Goal: Task Accomplishment & Management: Manage account settings

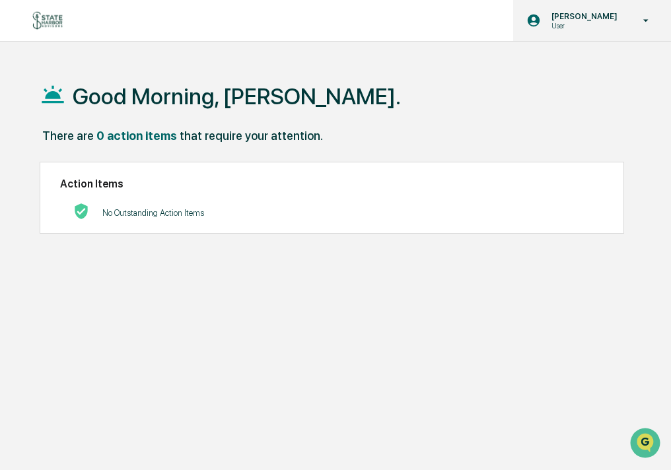
click at [612, 20] on p "[PERSON_NAME]" at bounding box center [582, 16] width 83 height 10
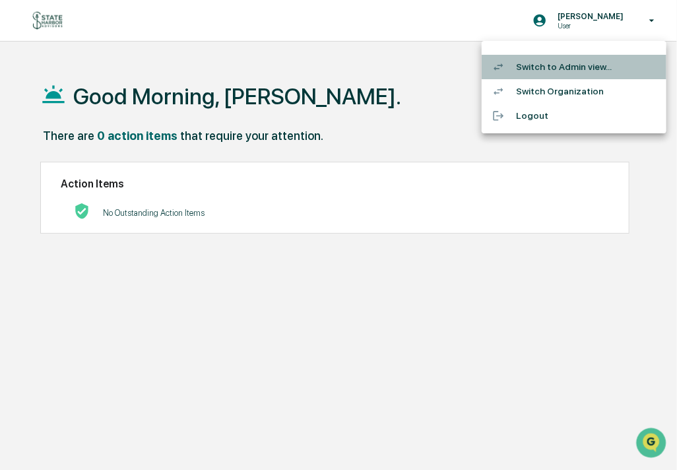
click at [583, 74] on li "Switch to Admin view..." at bounding box center [574, 67] width 185 height 24
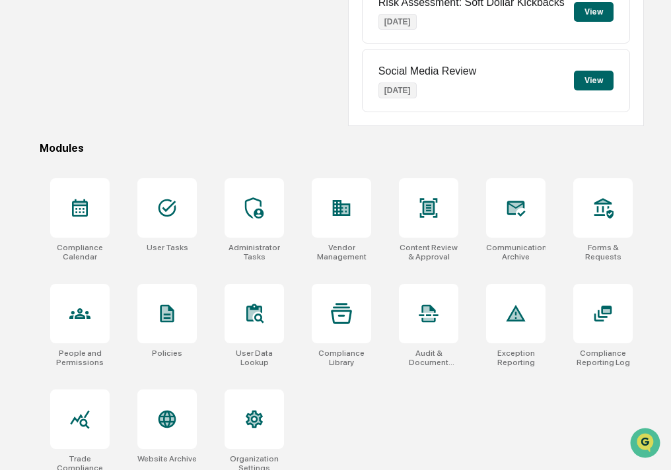
scroll to position [275, 0]
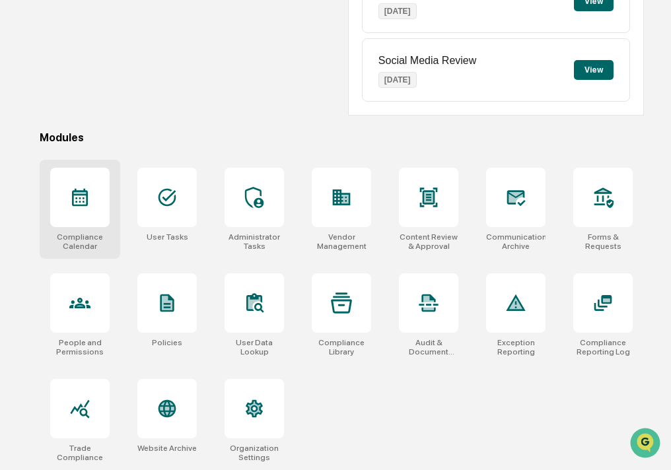
click at [87, 211] on div at bounding box center [79, 197] width 59 height 59
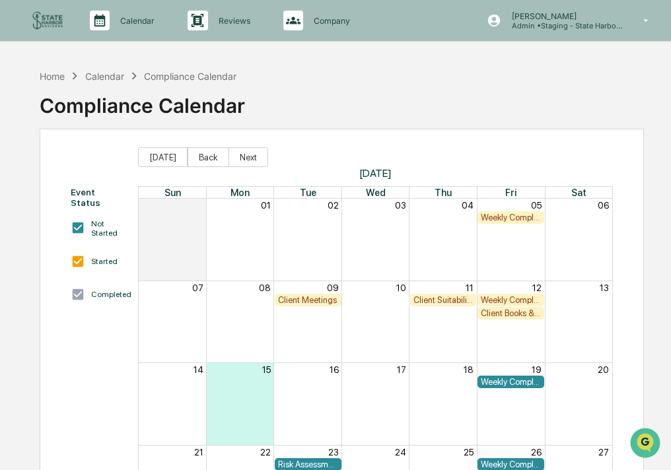
click at [117, 75] on div "Calendar" at bounding box center [104, 76] width 39 height 11
click at [435, 295] on div "Client Suitability and Performance Review" at bounding box center [442, 300] width 59 height 10
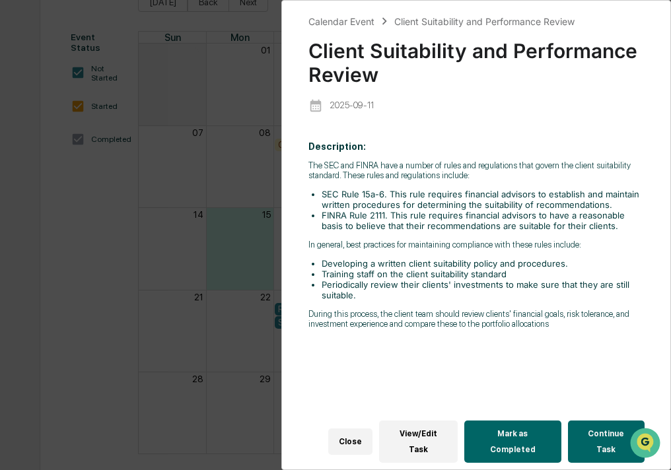
scroll to position [158, 0]
click at [127, 290] on div "Calendar Event Client Suitability and Performance Review Client Suitability and…" at bounding box center [335, 235] width 671 height 470
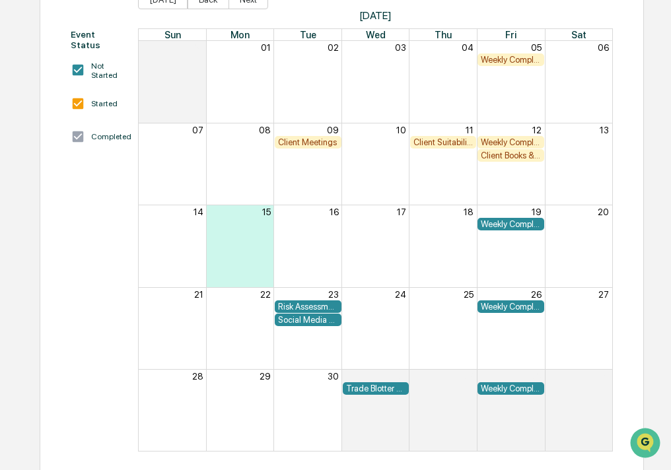
scroll to position [0, 0]
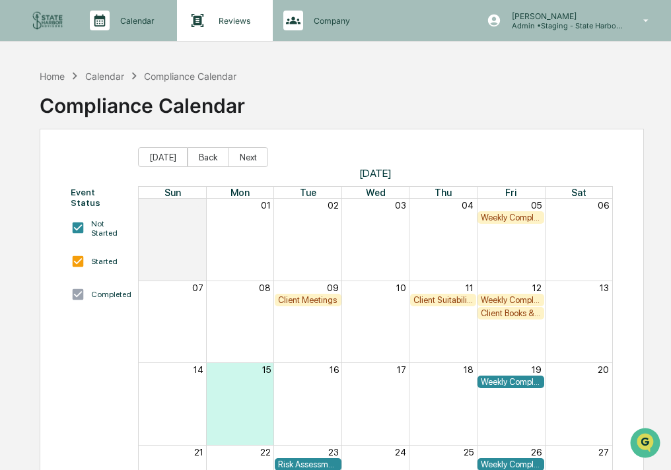
click at [230, 31] on div "Reviews Approval Management" at bounding box center [224, 20] width 95 height 41
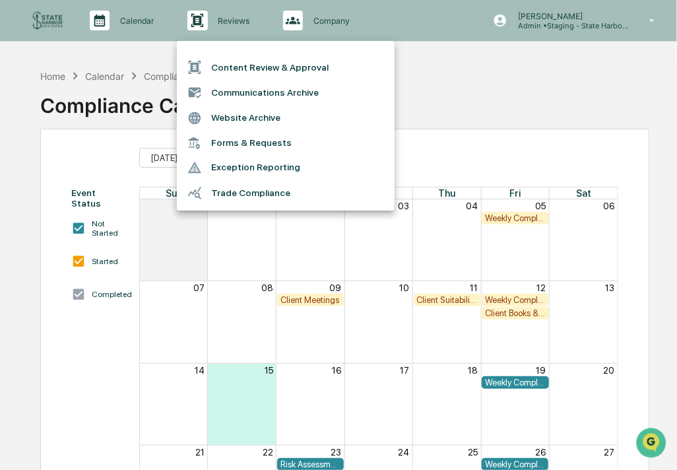
click at [607, 25] on div at bounding box center [338, 235] width 677 height 470
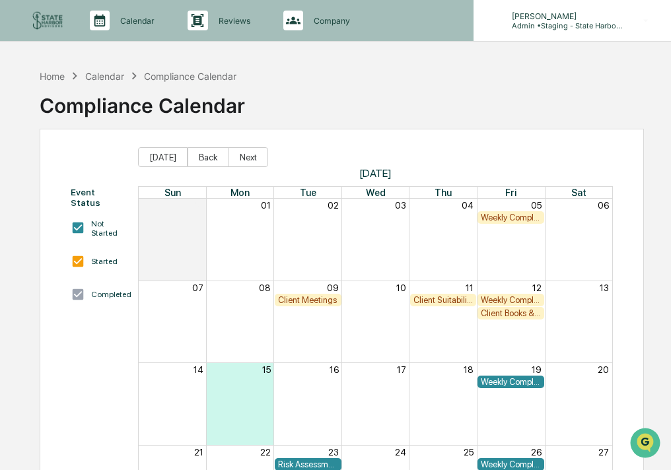
click at [605, 26] on p "Admin • Staging - State Harbor Advisors" at bounding box center [562, 25] width 123 height 9
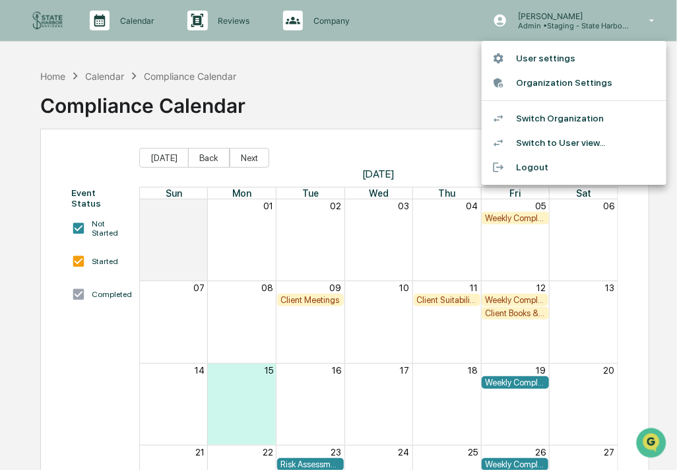
click at [560, 79] on li "Organization Settings" at bounding box center [574, 83] width 185 height 24
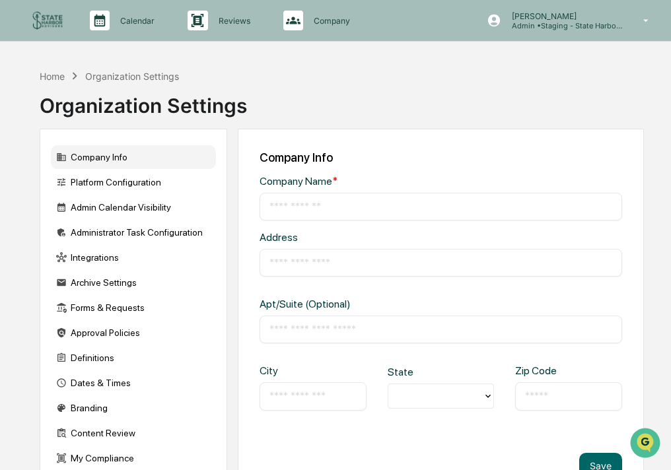
type input "**********"
type input "****"
type input "*********"
type input "*****"
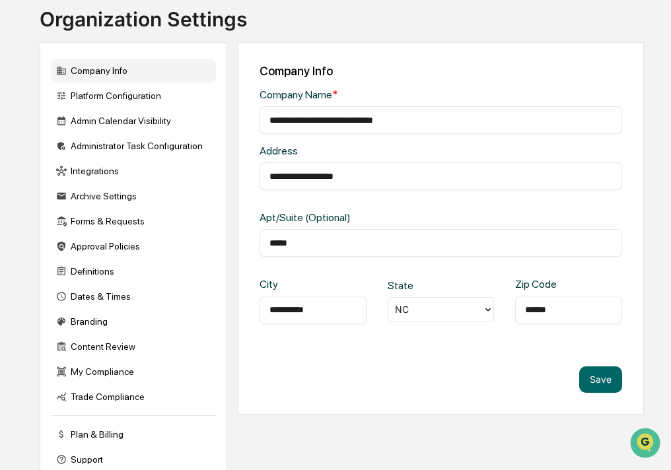
scroll to position [112, 0]
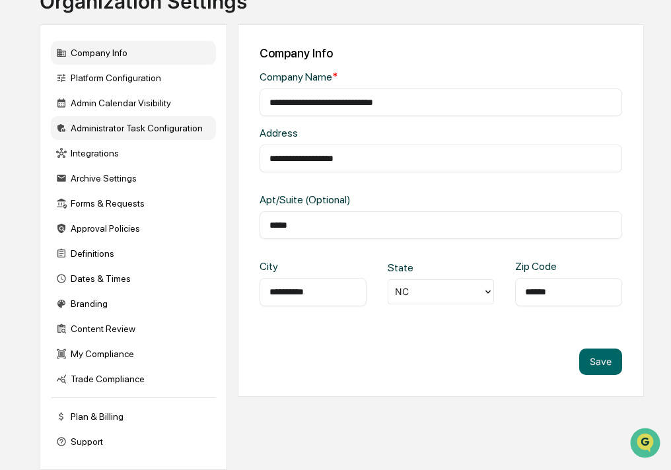
click at [110, 123] on div "Administrator Task Configuration" at bounding box center [133, 128] width 165 height 24
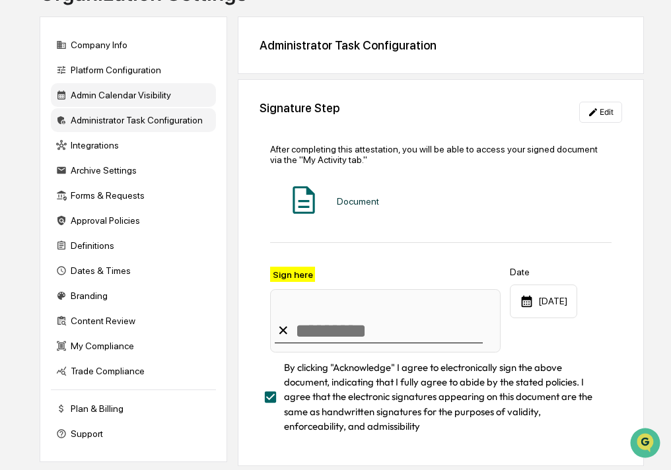
click at [111, 100] on div "Admin Calendar Visibility" at bounding box center [133, 95] width 165 height 24
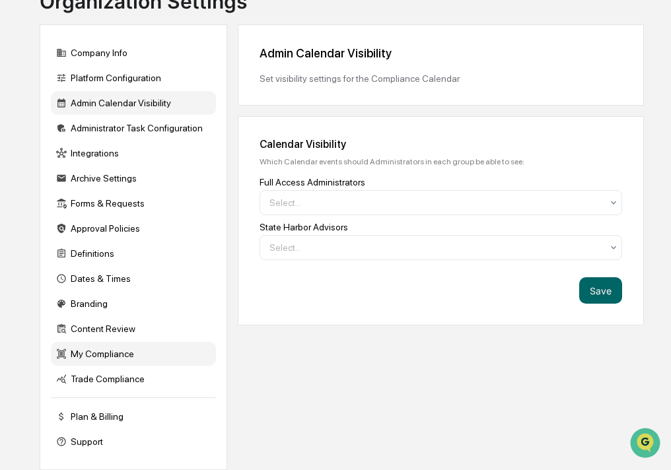
click at [147, 360] on div "My Compliance" at bounding box center [133, 354] width 165 height 24
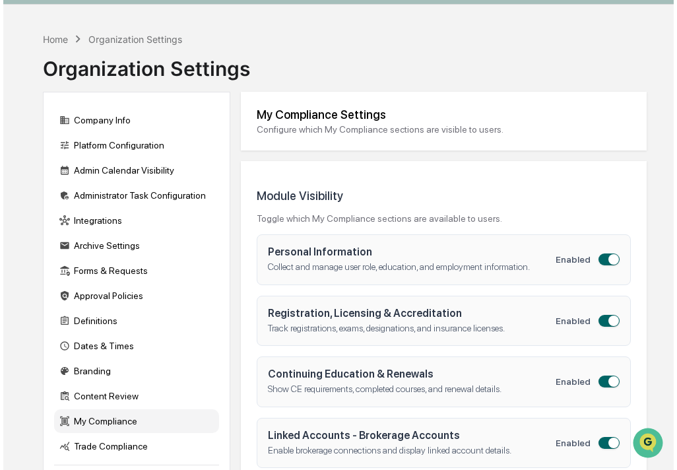
scroll to position [0, 0]
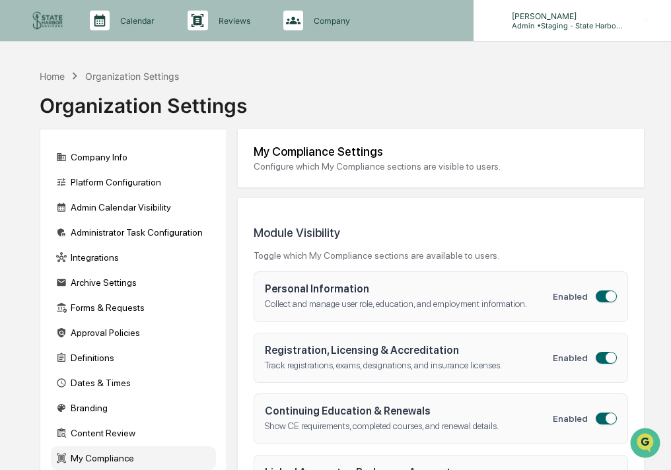
click at [592, 8] on div "[PERSON_NAME] Admin • Staging - State Harbor Advisors" at bounding box center [571, 20] width 197 height 41
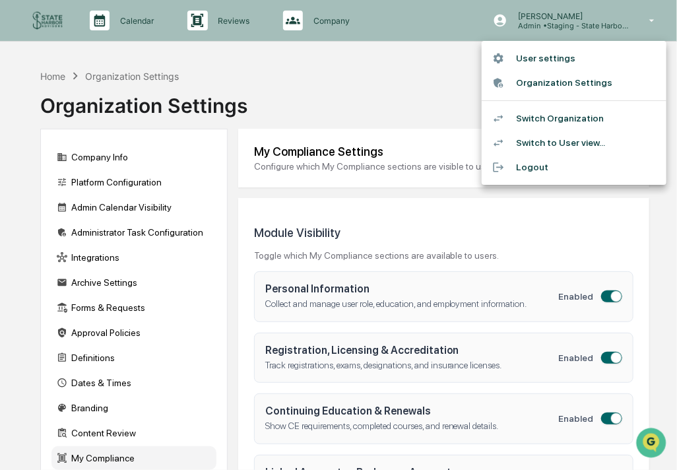
click at [573, 119] on li "Switch Organization" at bounding box center [574, 118] width 185 height 24
